Goal: Task Accomplishment & Management: Complete application form

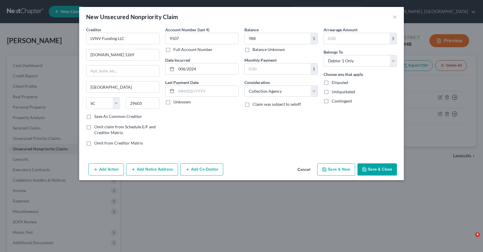
select select "42"
select select "1"
select select "0"
click at [338, 170] on button "Save & New" at bounding box center [336, 170] width 38 height 12
select select "0"
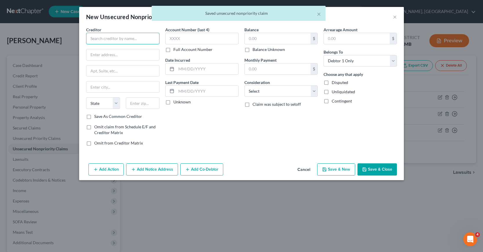
click at [93, 39] on input "text" at bounding box center [122, 39] width 73 height 12
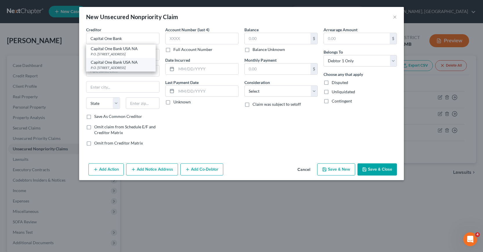
click at [108, 66] on div "P.O. [STREET_ADDRESS]" at bounding box center [121, 67] width 60 height 5
type input "Capital One Bank USA NA"
type input "P.O. Box 31293"
type input "[GEOGRAPHIC_DATA]"
select select "46"
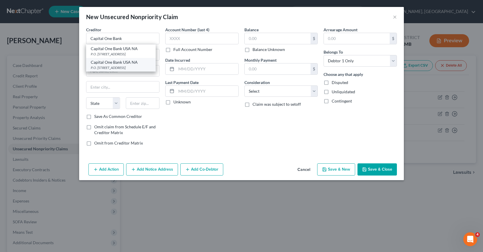
type input "84131"
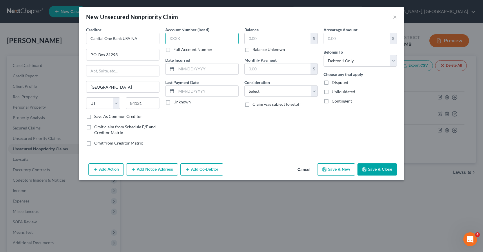
click at [170, 39] on input "text" at bounding box center [201, 39] width 73 height 12
type input "9980"
click at [180, 70] on input "text" at bounding box center [207, 69] width 62 height 11
click at [308, 171] on button "Cancel" at bounding box center [304, 170] width 22 height 12
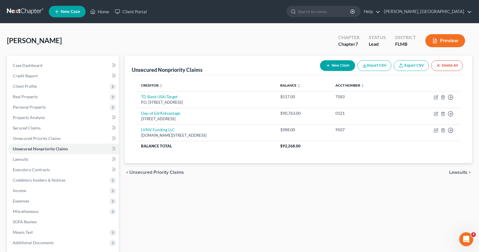
click at [337, 66] on button "New Claim" at bounding box center [337, 65] width 35 height 11
select select "0"
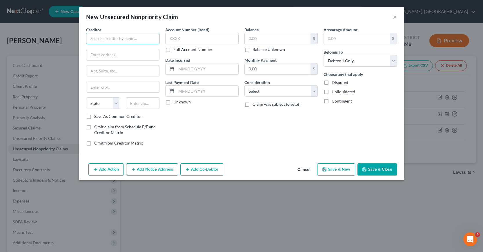
click at [96, 39] on input "text" at bounding box center [122, 39] width 73 height 12
click at [114, 39] on input "Apple Card" at bounding box center [122, 39] width 73 height 12
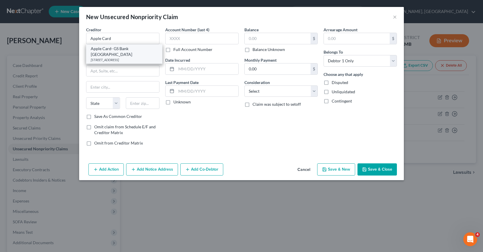
click at [112, 57] on div "[STREET_ADDRESS]" at bounding box center [124, 59] width 67 height 5
type input "Apple Card- GS Bank [GEOGRAPHIC_DATA]"
type input "[STREET_ADDRESS]"
type input "[PERSON_NAME]"
select select "46"
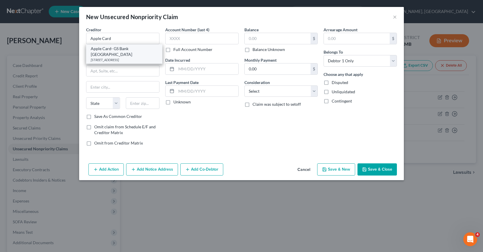
type input "84020"
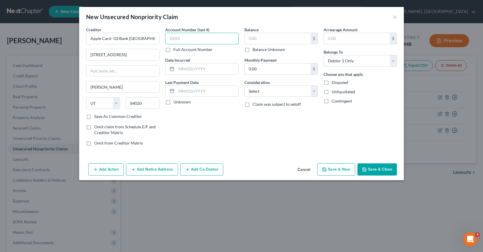
click at [171, 37] on input "text" at bounding box center [201, 39] width 73 height 12
type input "4083"
click at [179, 67] on input "text" at bounding box center [207, 69] width 62 height 11
